Goal: Find specific page/section: Find specific page/section

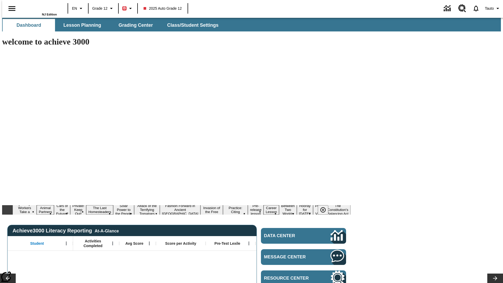
type input "-1"
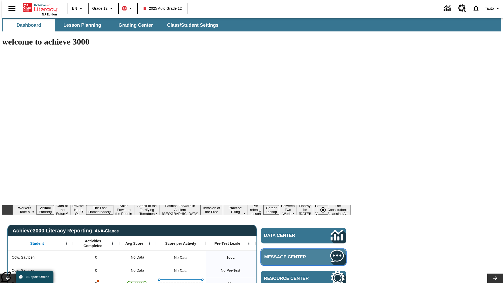
click at [305, 255] on span "Message Center" at bounding box center [290, 257] width 51 height 5
